Goal: Share content

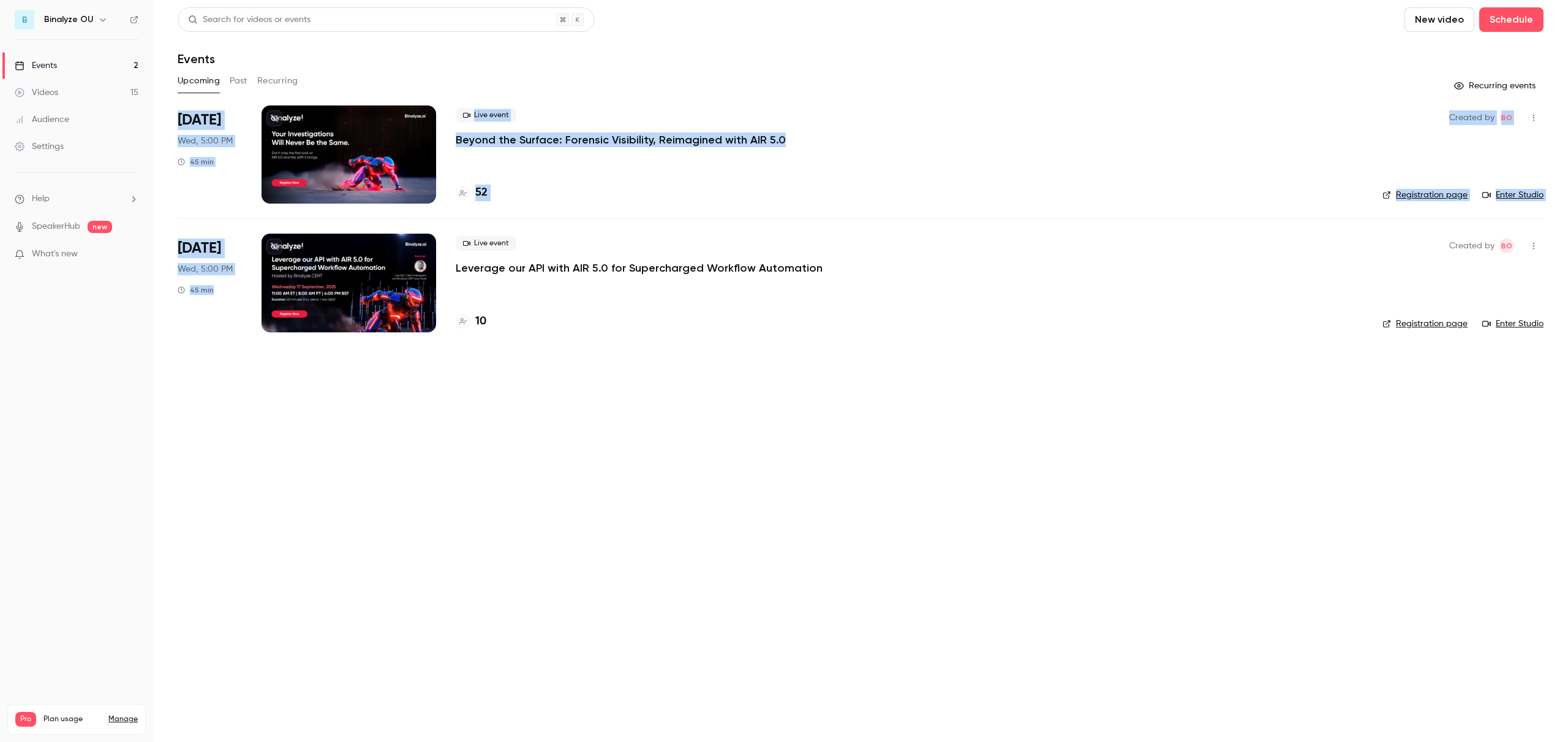
drag, startPoint x: 351, startPoint y: 498, endPoint x: 324, endPoint y: 71, distance: 427.9
click at [324, 71] on main "Search for videos or events New video Schedule Events Upcoming Past Recurring R…" at bounding box center [861, 371] width 1415 height 742
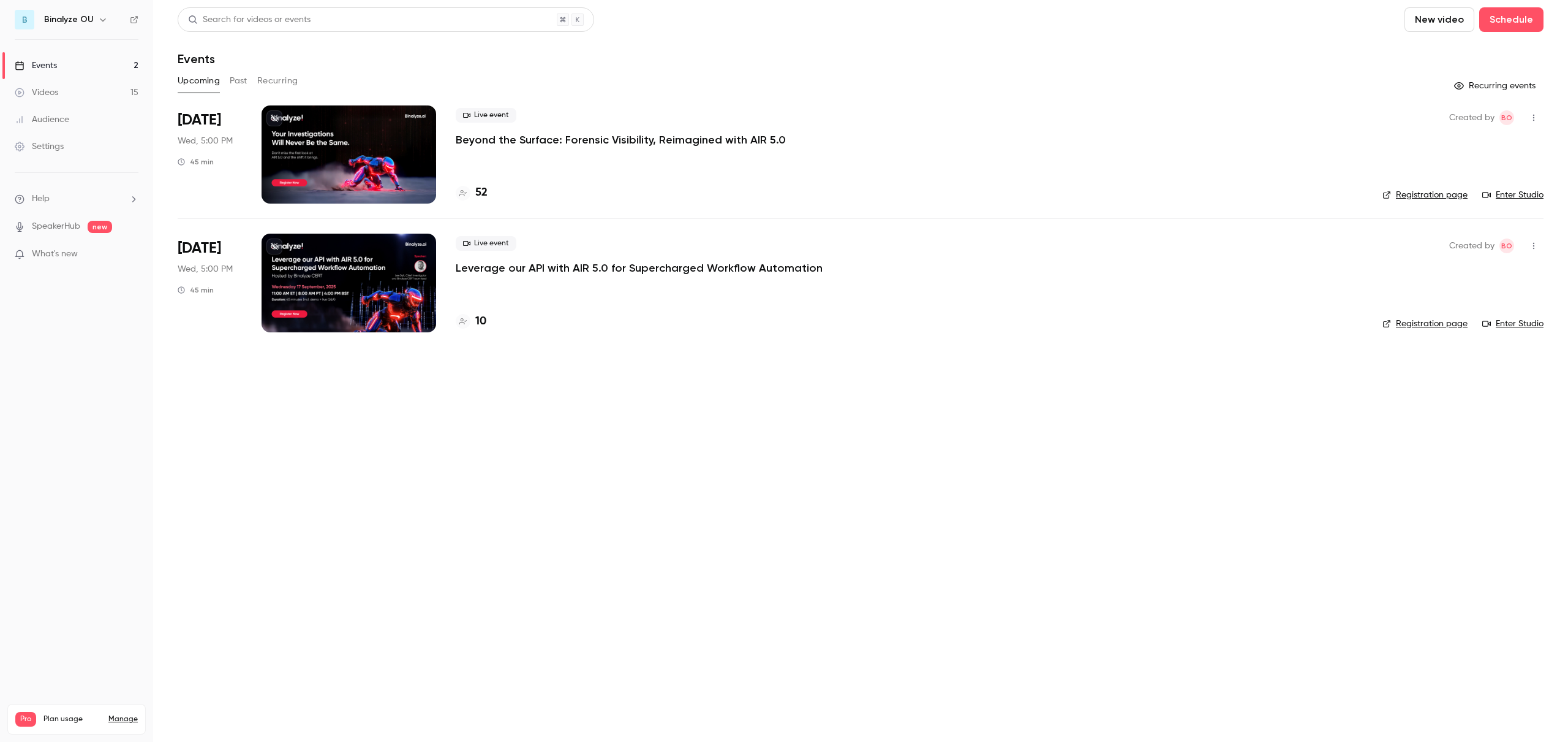
click at [408, 462] on main "Search for videos or events New video Schedule Events Upcoming Past Recurring R…" at bounding box center [861, 371] width 1415 height 742
click at [337, 294] on div at bounding box center [349, 282] width 175 height 98
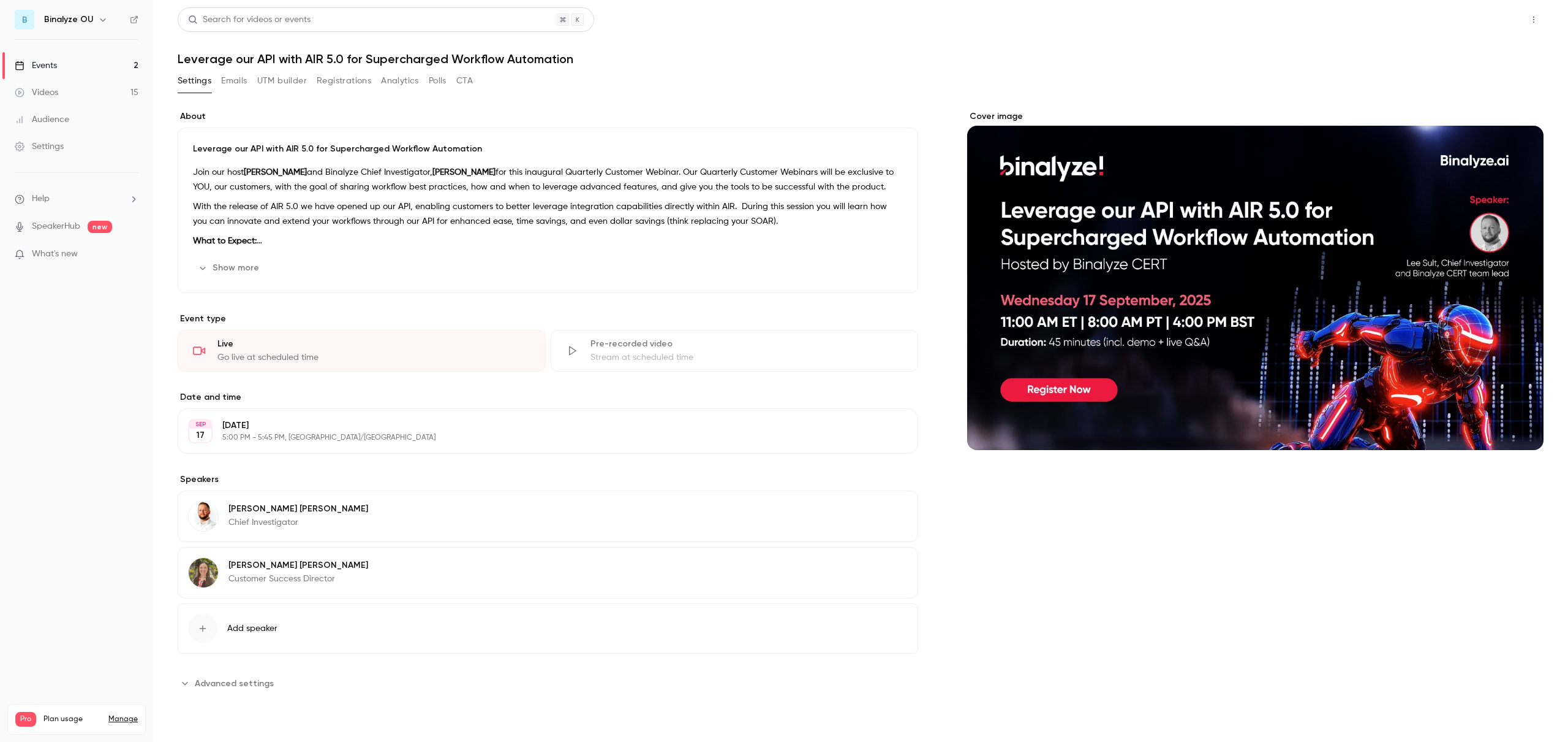
click at [1494, 18] on button "Share" at bounding box center [1490, 20] width 48 height 24
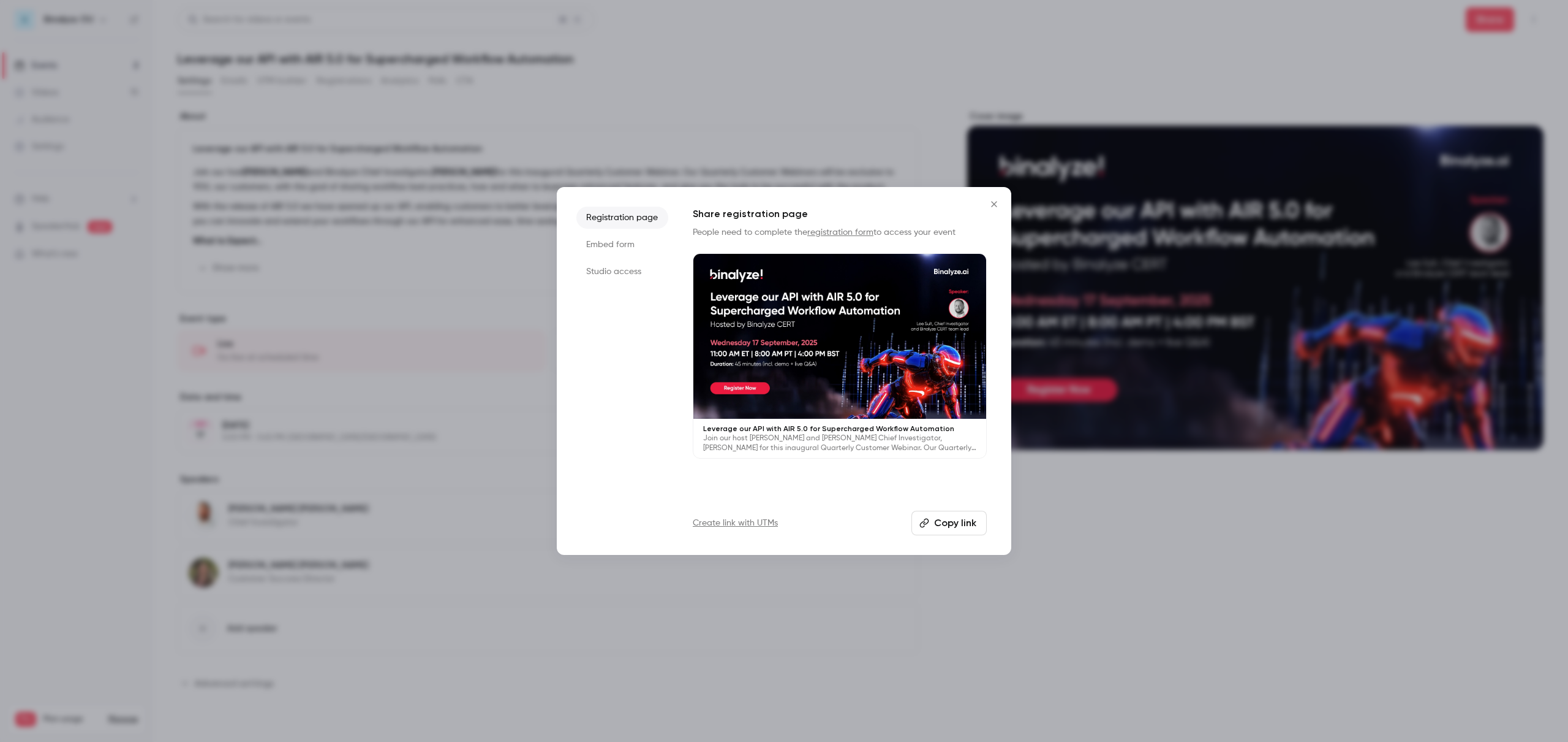
drag, startPoint x: 952, startPoint y: 518, endPoint x: 944, endPoint y: 503, distance: 17.0
click at [952, 518] on button "Copy link" at bounding box center [949, 522] width 75 height 24
